Goal: Register for event/course

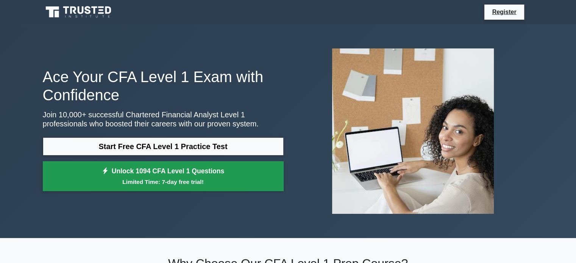
click at [170, 176] on link "Unlock 1094 CFA Level 1 Questions Limited Time: 7-day free trial!" at bounding box center [163, 176] width 241 height 30
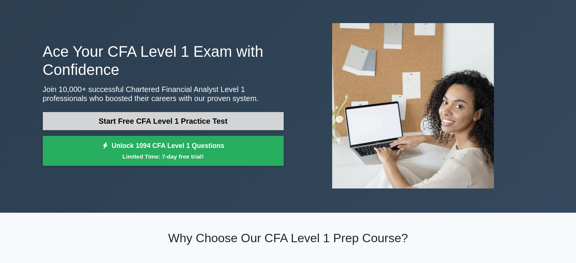
scroll to position [25, 0]
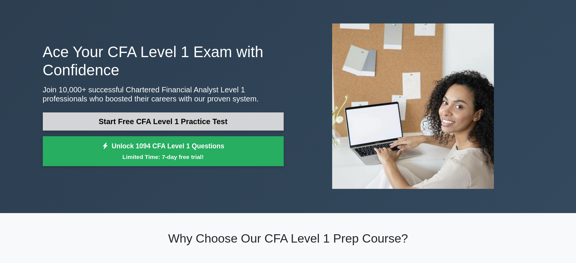
click at [158, 122] on link "Start Free CFA Level 1 Practice Test" at bounding box center [163, 121] width 241 height 18
